Goal: Browse casually: Explore the website without a specific task or goal

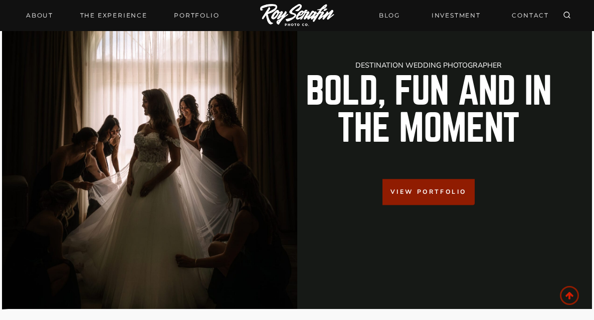
scroll to position [55, 0]
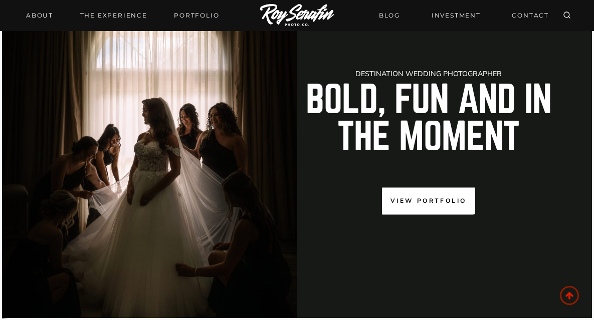
click at [445, 204] on span "View Portfolio" at bounding box center [428, 201] width 76 height 10
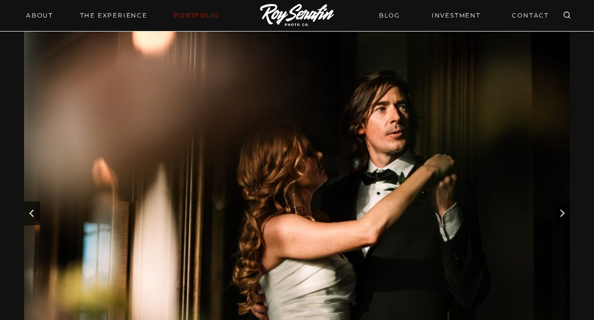
scroll to position [43, 0]
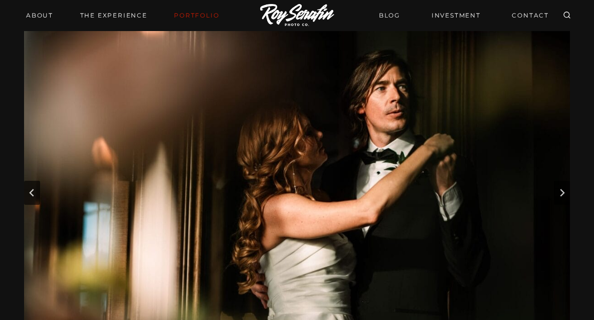
click at [562, 199] on button "Next slide" at bounding box center [562, 193] width 16 height 24
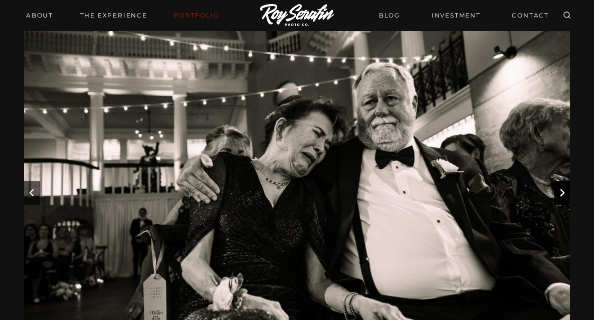
click at [562, 197] on button "Next slide" at bounding box center [562, 193] width 16 height 24
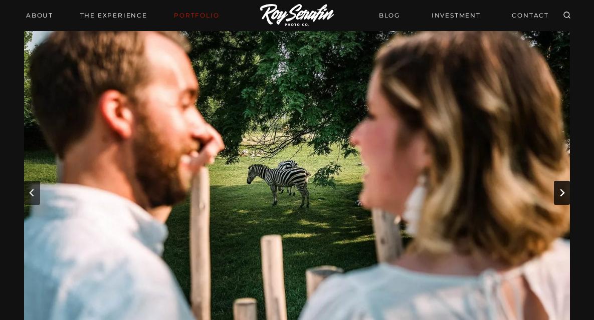
click at [560, 199] on button "Next slide" at bounding box center [562, 193] width 16 height 24
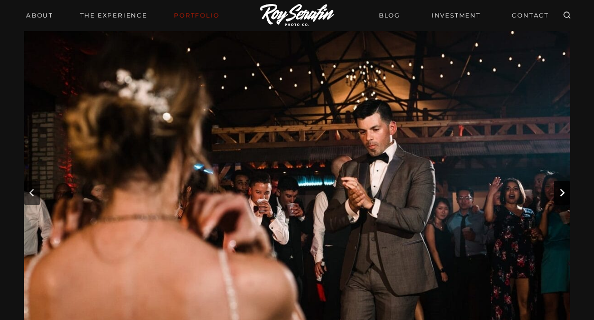
click at [560, 198] on button "Next slide" at bounding box center [562, 193] width 16 height 24
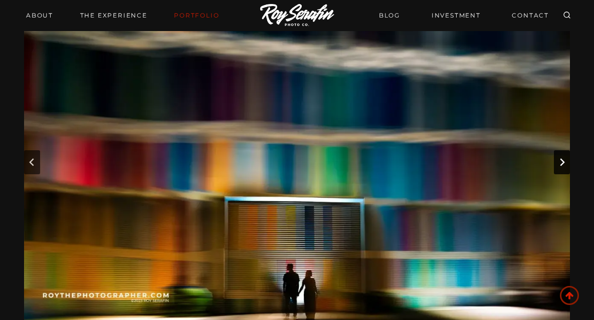
scroll to position [74, 0]
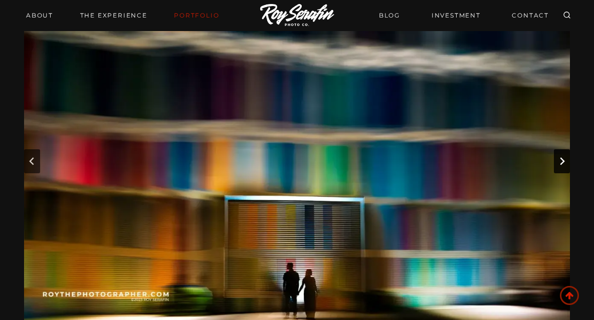
click at [565, 171] on button "Next slide" at bounding box center [562, 161] width 16 height 24
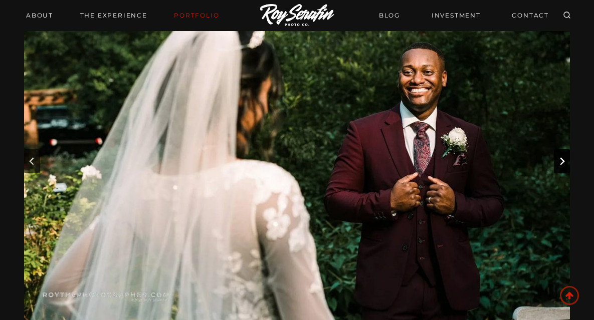
click at [563, 172] on button "Next slide" at bounding box center [562, 161] width 16 height 24
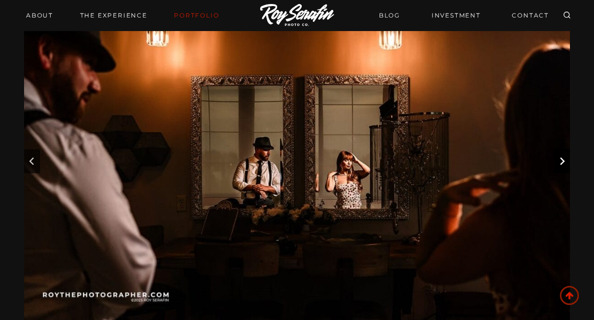
click at [565, 169] on button "Next slide" at bounding box center [562, 161] width 16 height 24
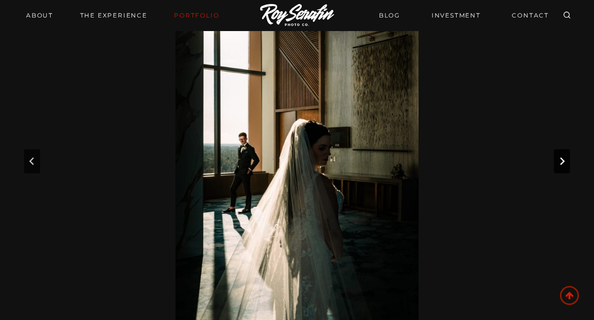
click at [564, 171] on button "Next slide" at bounding box center [562, 161] width 16 height 24
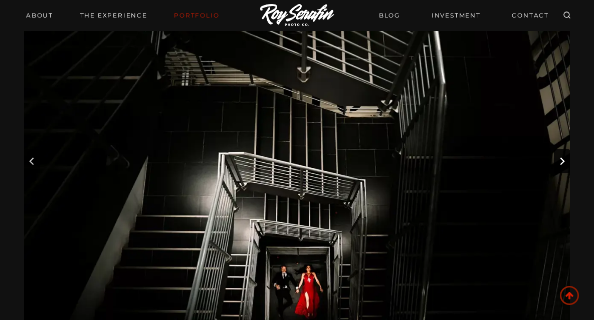
click at [564, 171] on button "Next slide" at bounding box center [562, 161] width 16 height 24
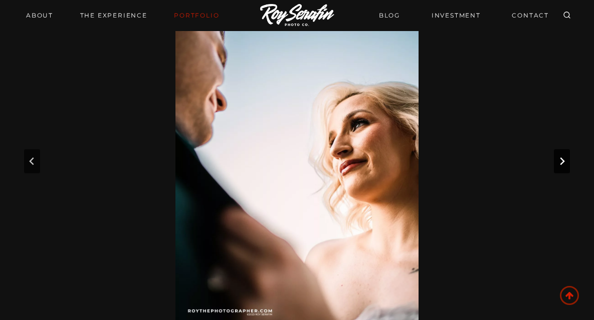
click at [565, 169] on button "Next slide" at bounding box center [562, 161] width 16 height 24
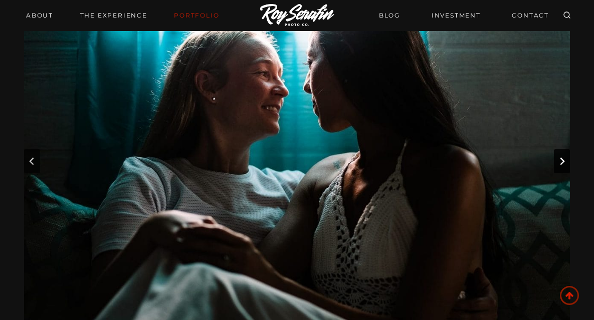
click at [568, 169] on button "Next slide" at bounding box center [562, 161] width 16 height 24
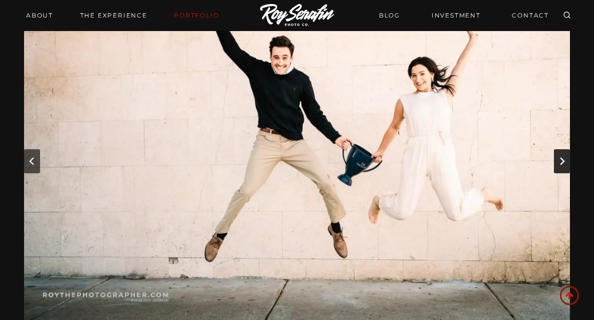
click at [563, 167] on button "Next slide" at bounding box center [562, 161] width 16 height 24
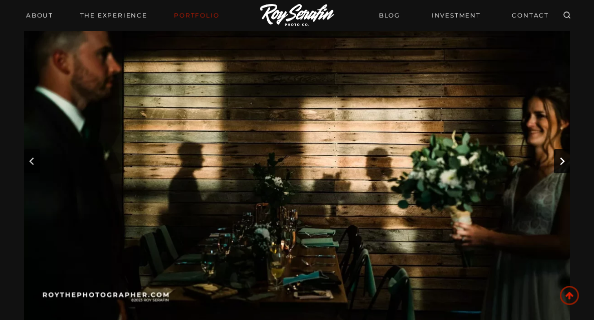
click at [564, 167] on button "Next slide" at bounding box center [562, 161] width 16 height 24
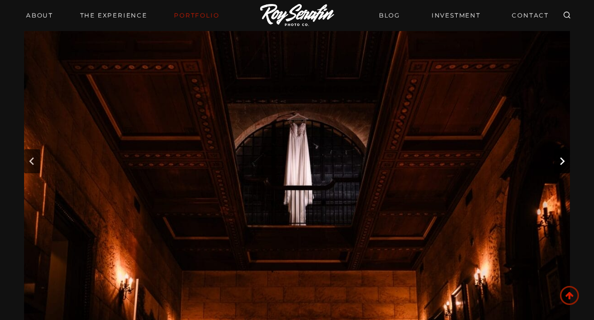
click at [563, 169] on button "Next slide" at bounding box center [562, 161] width 16 height 24
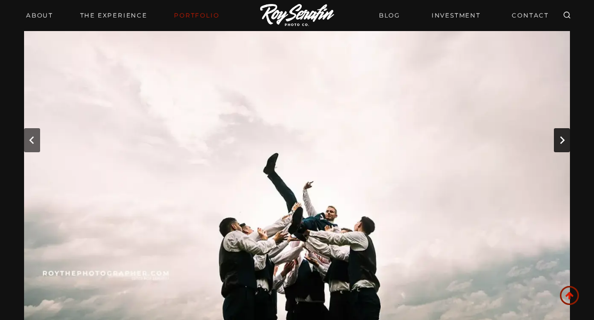
scroll to position [95, 0]
click at [561, 147] on button "Next slide" at bounding box center [562, 140] width 16 height 24
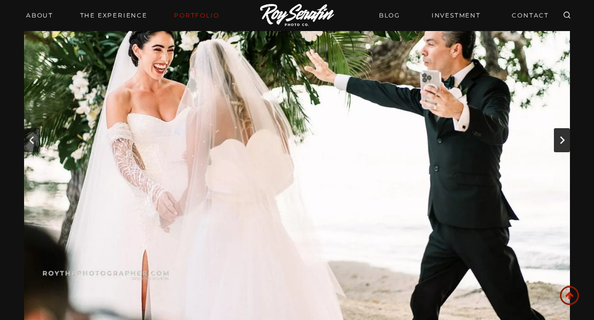
click at [568, 149] on button "Next slide" at bounding box center [562, 140] width 16 height 24
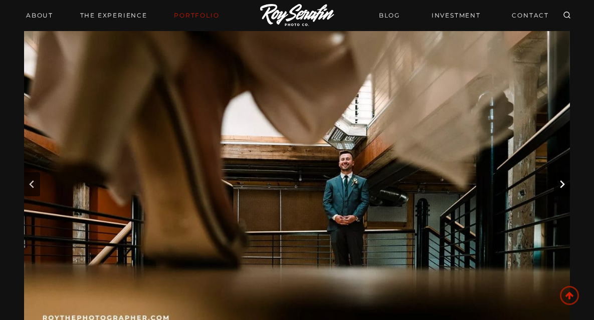
scroll to position [0, 0]
